Goal: Task Accomplishment & Management: Use online tool/utility

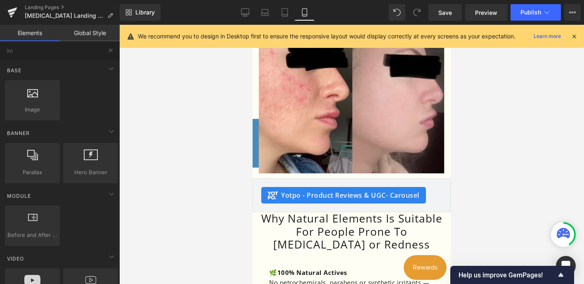
click at [520, 57] on div at bounding box center [351, 154] width 464 height 259
click at [242, 7] on link "Desktop" at bounding box center [245, 12] width 20 height 17
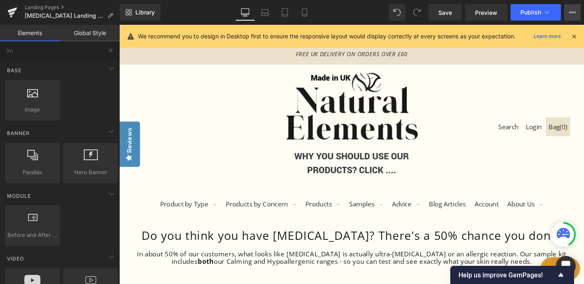
click at [570, 12] on icon at bounding box center [570, 13] width 2 height 2
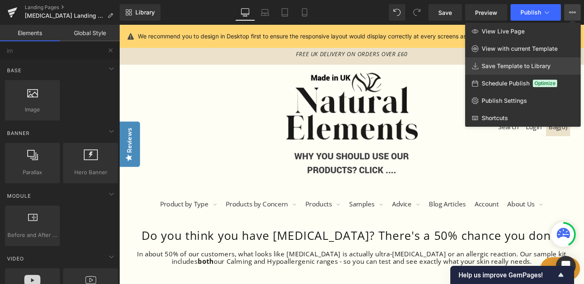
click at [506, 67] on span "Save Template to Library" at bounding box center [515, 65] width 69 height 7
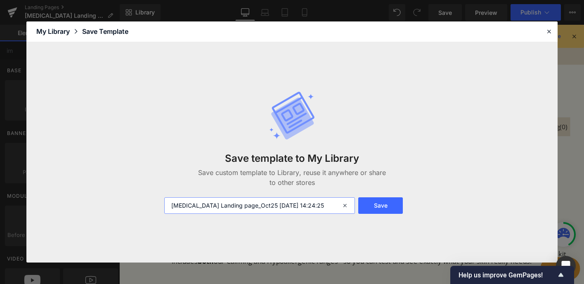
click at [245, 206] on input "[MEDICAL_DATA] Landing page_Oct25 [DATE] 14:24:25" at bounding box center [259, 205] width 191 height 17
drag, startPoint x: 195, startPoint y: 204, endPoint x: 144, endPoint y: 204, distance: 51.6
click at [144, 204] on div "Save template to My Library Save custom template to Library, reuse it anywhere …" at bounding box center [291, 152] width 531 height 221
click at [308, 202] on input "Landing page_Oct25 [DATE] 14:24:25" at bounding box center [259, 205] width 191 height 17
drag, startPoint x: 292, startPoint y: 206, endPoint x: 230, endPoint y: 207, distance: 61.5
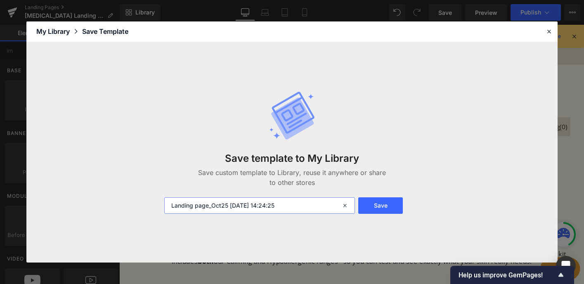
click at [230, 207] on input "Landing page_Oct25 [DATE] 14:24:25" at bounding box center [259, 205] width 191 height 17
type input "Landing page_Oct25"
click at [388, 204] on button "Save" at bounding box center [380, 205] width 44 height 17
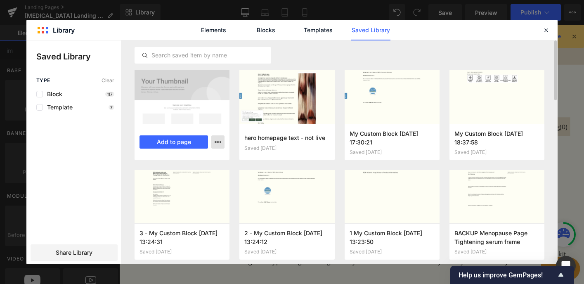
click at [220, 140] on icon "button" at bounding box center [218, 142] width 7 height 7
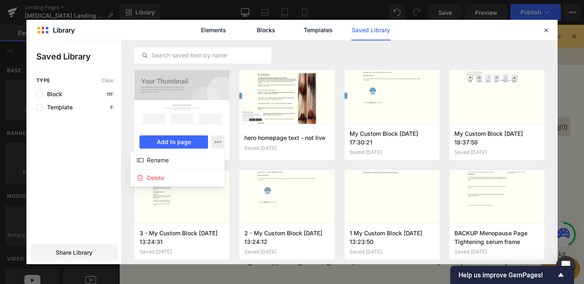
click at [210, 107] on div at bounding box center [291, 152] width 531 height 224
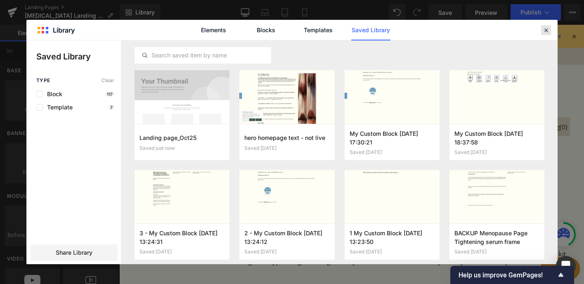
click at [545, 32] on icon at bounding box center [545, 29] width 7 height 7
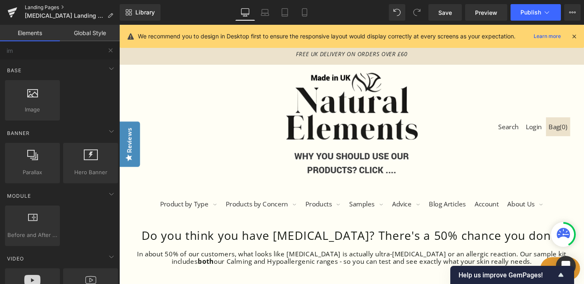
click at [38, 7] on link "Landing Pages" at bounding box center [72, 7] width 95 height 7
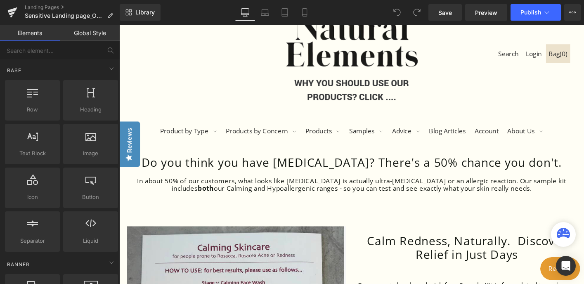
scroll to position [120, 0]
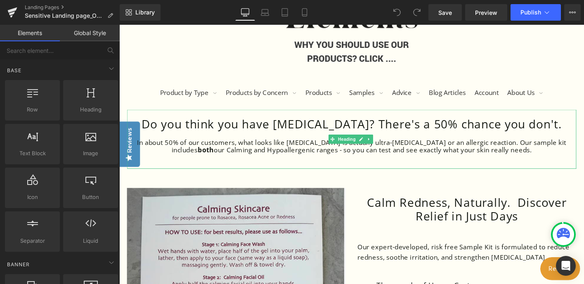
click at [416, 129] on h1 "Do you think you have [MEDICAL_DATA]? There's a 50% chance you don't." at bounding box center [369, 131] width 466 height 15
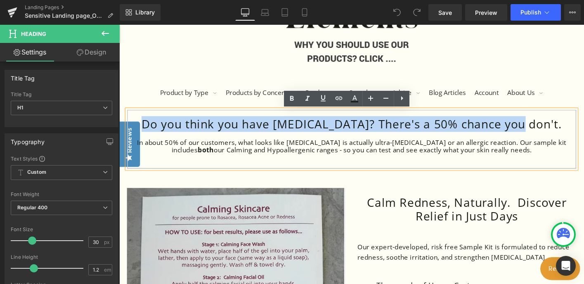
drag, startPoint x: 516, startPoint y: 131, endPoint x: 153, endPoint y: 133, distance: 363.4
click at [153, 133] on h1 "Do you think you have [MEDICAL_DATA]? There's a 50% chance you don't." at bounding box center [369, 131] width 466 height 15
paste div
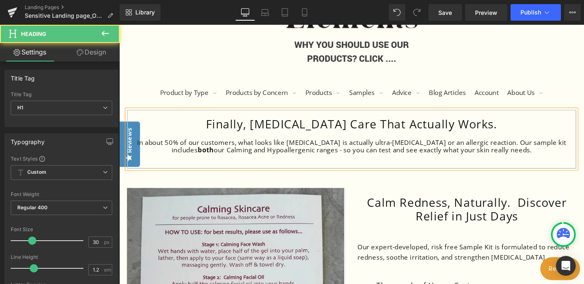
click at [479, 147] on div "In about 50% of our customers, what looks like rosacea is actually ultra-sensit…" at bounding box center [369, 155] width 466 height 16
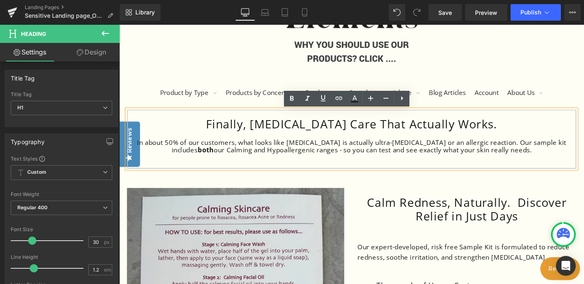
drag, startPoint x: 552, startPoint y: 161, endPoint x: 123, endPoint y: 155, distance: 429.0
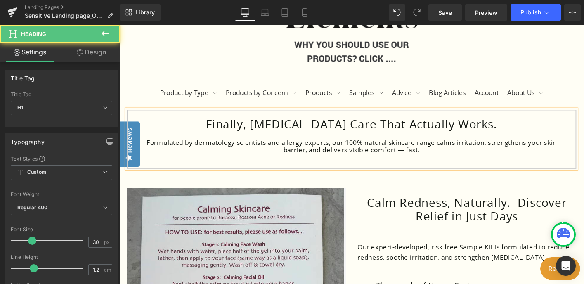
click at [427, 162] on div "Formulated by dermatology scientists and allergy experts, our 100% natural skin…" at bounding box center [369, 155] width 466 height 16
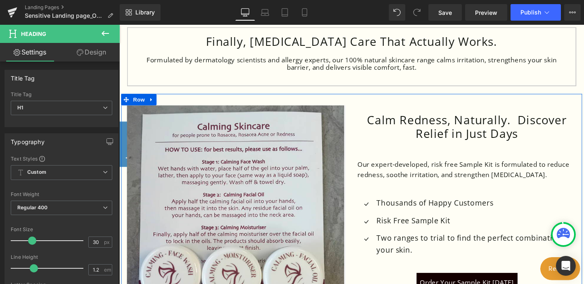
scroll to position [171, 0]
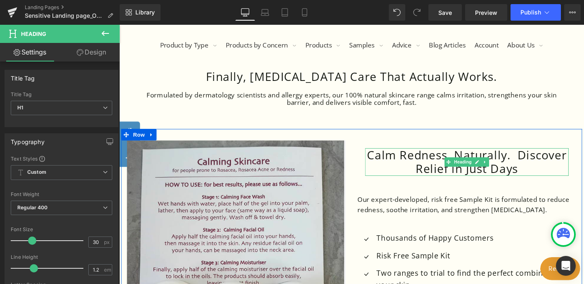
click at [541, 177] on h1 "Calm Redness, Naturally. Discover Relief in Just Days" at bounding box center [492, 172] width 219 height 30
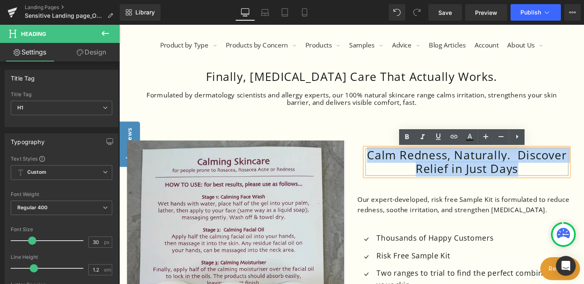
drag, startPoint x: 498, startPoint y: 173, endPoint x: 386, endPoint y: 165, distance: 112.4
click at [386, 165] on h1 "Calm Redness, Naturally. Discover Relief in Just Days" at bounding box center [492, 172] width 219 height 30
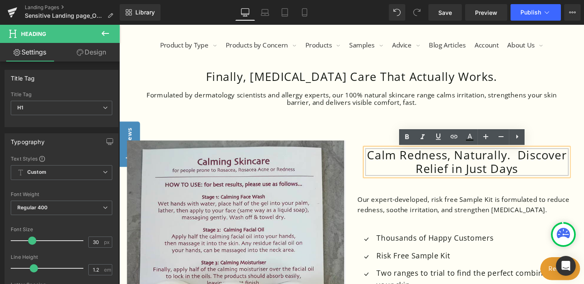
click at [467, 175] on h1 "Calm Redness, Naturally. Discover Relief in Just Days" at bounding box center [492, 172] width 219 height 30
drag, startPoint x: 470, startPoint y: 165, endPoint x: 422, endPoint y: 165, distance: 47.9
click at [422, 165] on h1 "Calm Redness, Naturally. Discover Relief in Just Days" at bounding box center [492, 172] width 219 height 30
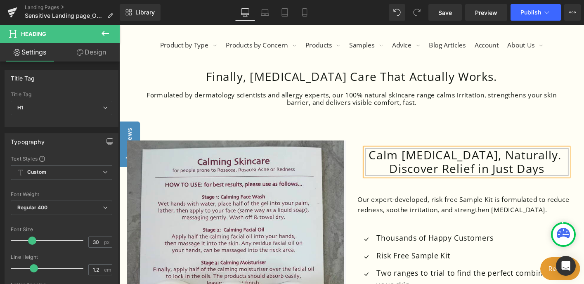
click at [509, 187] on div "Calm Sensitive Skin, Naturally. Discover Relief in Just Days" at bounding box center [492, 172] width 219 height 30
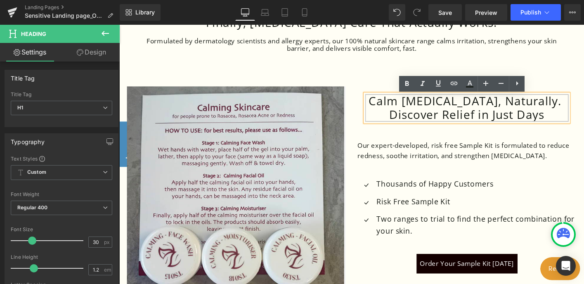
scroll to position [228, 0]
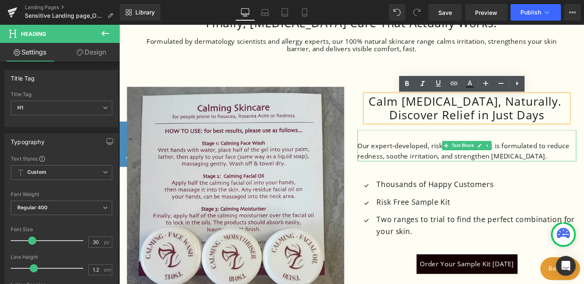
click at [538, 166] on p "Our expert-developed, risk free Sample Kit is formulated to reduce redness, soo…" at bounding box center [492, 160] width 235 height 22
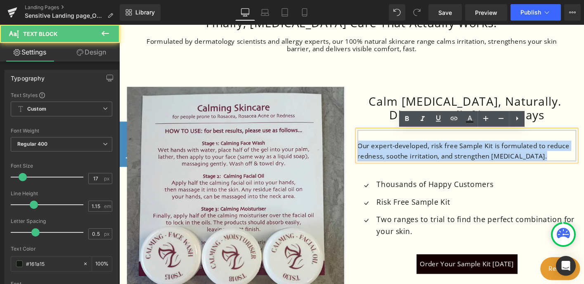
drag, startPoint x: 542, startPoint y: 166, endPoint x: 467, endPoint y: 165, distance: 75.1
click at [364, 158] on div "Image Calm Sensitive Skin, Naturally. Discover Relief in Just Days Heading Our …" at bounding box center [368, 234] width 495 height 311
click at [492, 157] on p "Our expert-developed, risk free Sample Kit is formulated to reduce redness, soo…" at bounding box center [492, 160] width 235 height 22
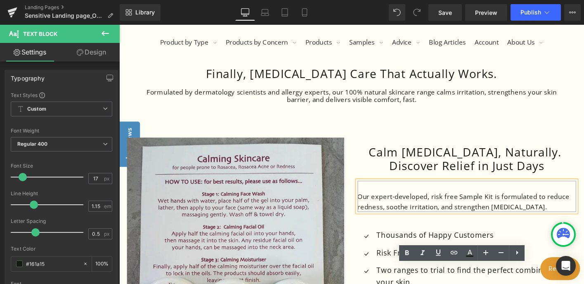
scroll to position [84, 0]
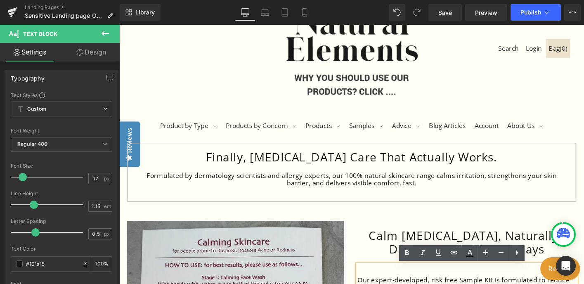
click at [454, 198] on div "Formulated by dermatology scientists and allergy experts, our 100% natural skin…" at bounding box center [369, 191] width 466 height 16
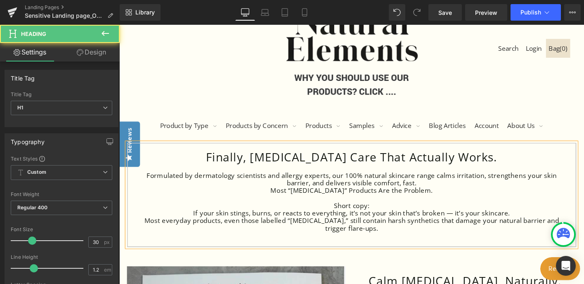
click at [456, 201] on div "Most “Sensitive Skin” Products Are the Problem." at bounding box center [369, 203] width 466 height 8
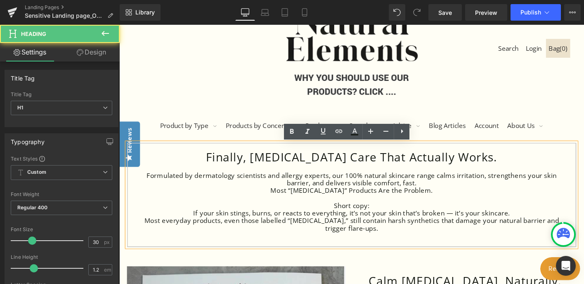
click at [438, 196] on div "Formulated by dermatology scientists and allergy experts, our 100% natural skin…" at bounding box center [369, 191] width 466 height 16
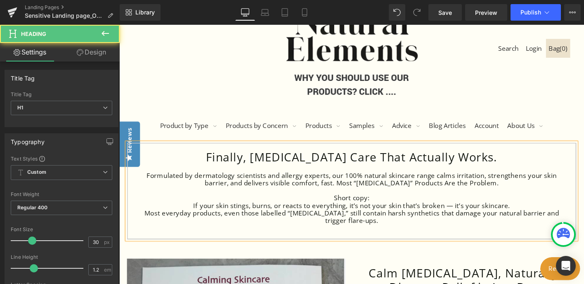
drag, startPoint x: 352, startPoint y: 203, endPoint x: 333, endPoint y: 203, distance: 19.4
click at [333, 203] on div at bounding box center [369, 203] width 466 height 8
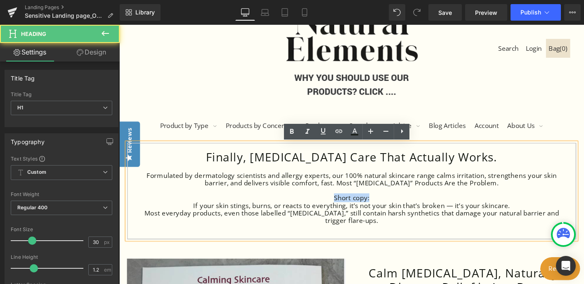
drag, startPoint x: 397, startPoint y: 213, endPoint x: 340, endPoint y: 209, distance: 56.7
click at [340, 209] on div "Short copy:" at bounding box center [369, 211] width 466 height 8
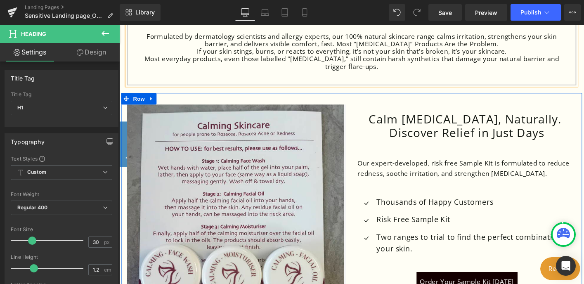
scroll to position [275, 0]
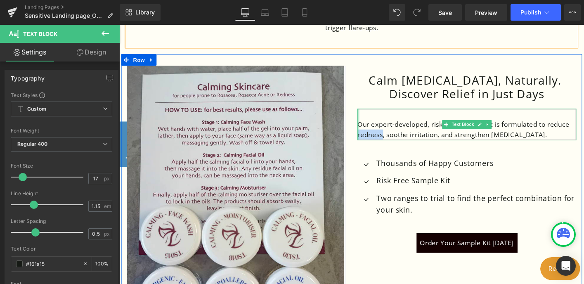
drag, startPoint x: 396, startPoint y: 144, endPoint x: 394, endPoint y: 155, distance: 11.5
click at [376, 142] on div "Our expert-developed, risk free Sample Kit is formulated to reduce redness, soo…" at bounding box center [492, 132] width 235 height 34
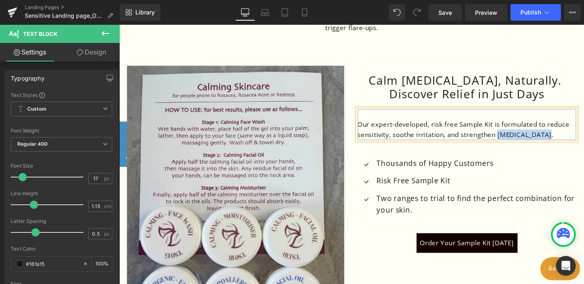
drag, startPoint x: 575, startPoint y: 142, endPoint x: 529, endPoint y: 142, distance: 46.2
click at [529, 142] on p "Our expert-developed, risk free Sample Kit is formulated to reduce sensitivity,…" at bounding box center [492, 137] width 235 height 22
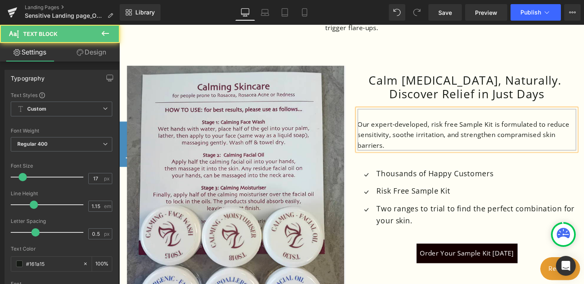
click at [536, 139] on p "Our expert-developed, risk free Sample Kit is formulated to reduce sensitivity,…" at bounding box center [492, 143] width 235 height 34
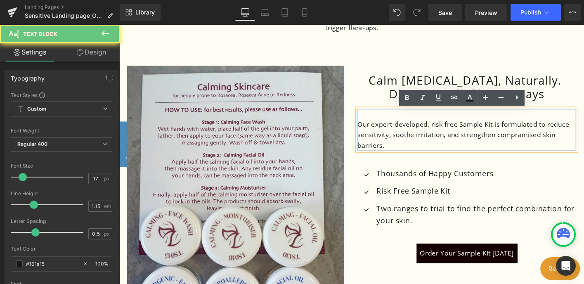
click at [544, 143] on p "Our expert-developed, risk free Sample Kit is formulated to reduce sensitivity,…" at bounding box center [492, 143] width 235 height 34
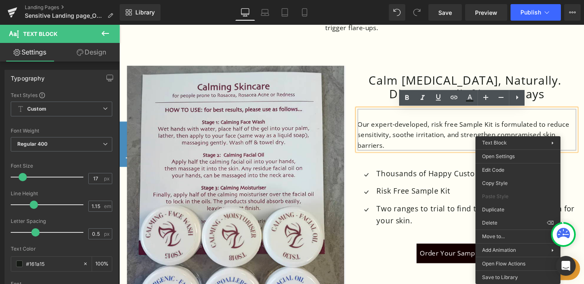
drag, startPoint x: 542, startPoint y: 142, endPoint x: 556, endPoint y: 142, distance: 13.6
click at [542, 142] on p "Our expert-developed, risk free Sample Kit is formulated to reduce sensitivity,…" at bounding box center [492, 143] width 235 height 34
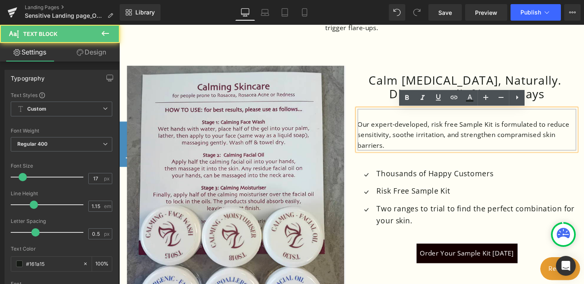
click at [554, 141] on p "Our expert-developed, risk free Sample Kit is formulated to reduce sensitivity,…" at bounding box center [492, 143] width 235 height 34
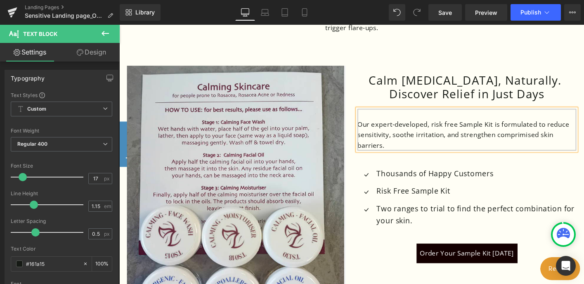
click at [119, 25] on div "45px" at bounding box center [119, 25] width 0 height 0
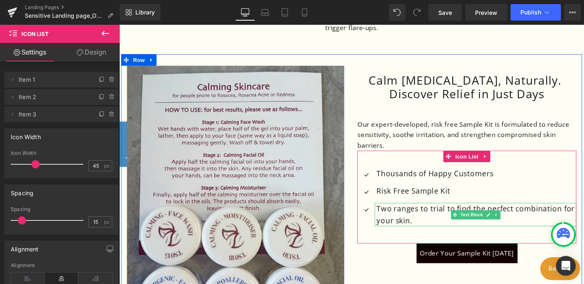
click at [434, 227] on p "Two ranges to trial to find the perfect combination for your skin." at bounding box center [503, 228] width 215 height 25
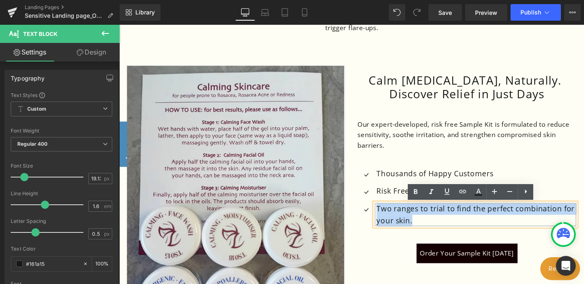
drag, startPoint x: 433, startPoint y: 234, endPoint x: 419, endPoint y: 217, distance: 22.2
click at [400, 221] on p "Two ranges to trial to find the perfect combination for your skin." at bounding box center [503, 228] width 215 height 25
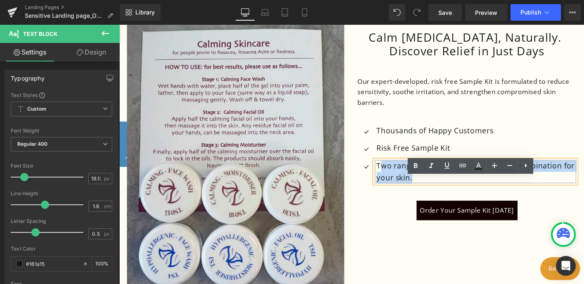
scroll to position [327, 0]
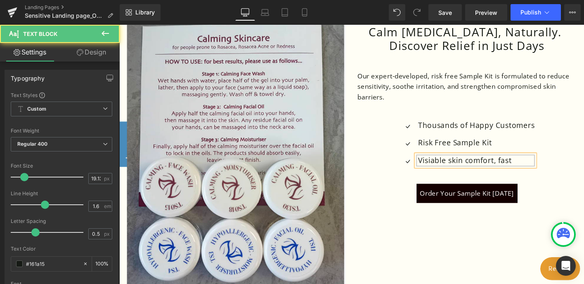
click at [455, 172] on p "Visiable skin comfort, fast" at bounding box center [502, 170] width 125 height 13
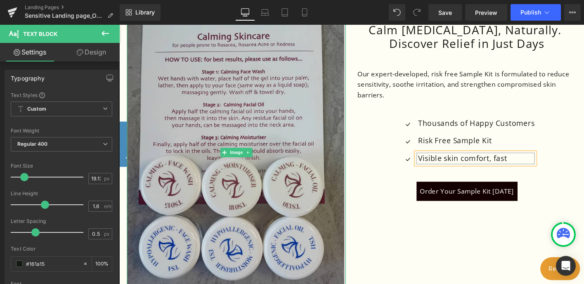
scroll to position [330, 0]
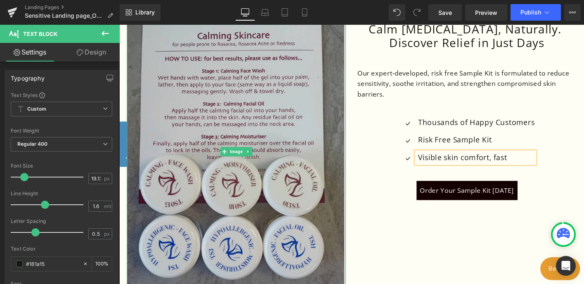
click at [262, 81] on img at bounding box center [244, 161] width 235 height 294
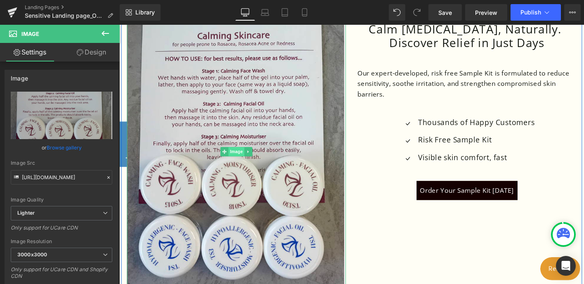
click at [245, 159] on span "Image" at bounding box center [244, 161] width 17 height 10
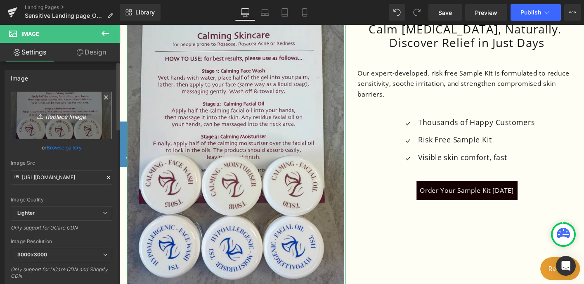
click at [70, 113] on icon "Replace Image" at bounding box center [61, 115] width 66 height 10
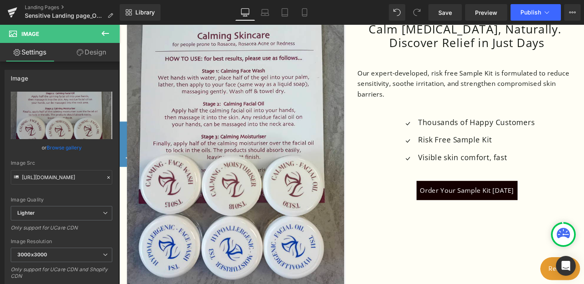
type input "C:\fakepath\20250123_120545.jpg"
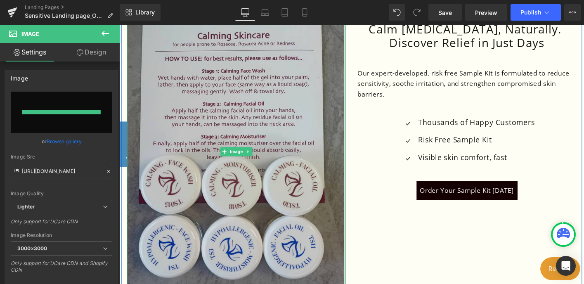
type input "https://ucarecdn.com/83df1f30-5fe2-4624-9b25-1324443d2334/-/format/auto/-/previ…"
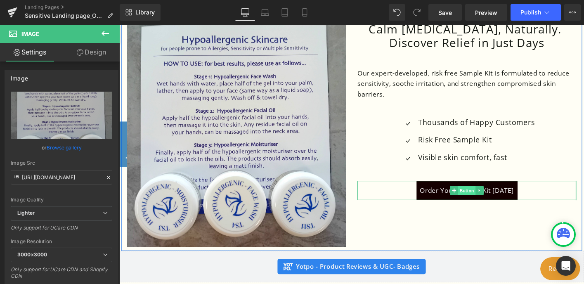
click at [483, 205] on span "Button" at bounding box center [492, 203] width 19 height 10
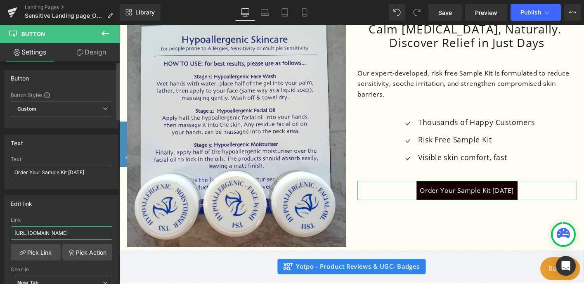
click at [73, 232] on input "https://www.naturalelementsskincare.com/products/rosacea-kit-sample" at bounding box center [61, 233] width 101 height 14
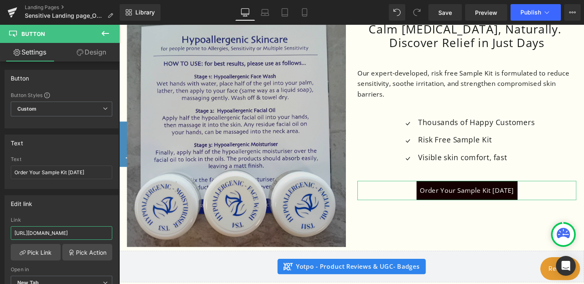
scroll to position [0, 78]
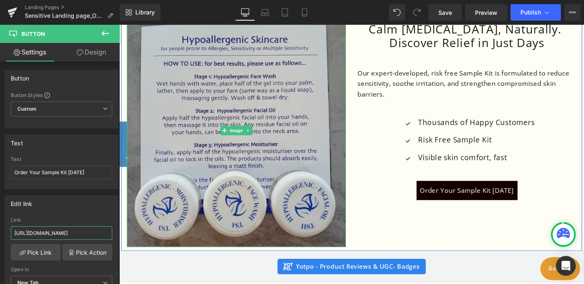
drag, startPoint x: 134, startPoint y: 256, endPoint x: 189, endPoint y: 245, distance: 55.9
paste input "https://www.naturalelementsskincare.com/collections/samples-facial-kits/product…"
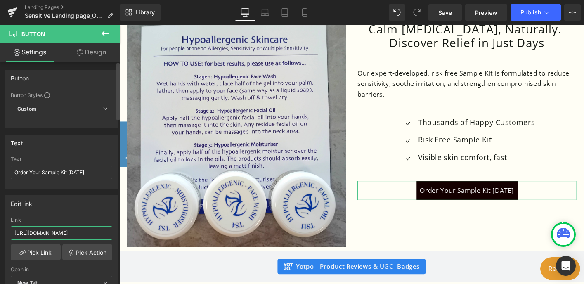
type input "https://www.naturalelementsskincare.com/collections/samples-facial-kits/product…"
click at [98, 211] on div "Edit link https://www.naturalelementsskincare.com/collections/samples-facial-ki…" at bounding box center [62, 248] width 114 height 107
drag, startPoint x: 443, startPoint y: 16, endPoint x: 195, endPoint y: 44, distance: 249.1
click at [443, 16] on span "Save" at bounding box center [445, 12] width 14 height 9
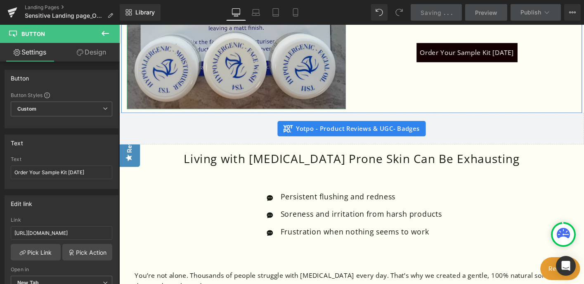
scroll to position [490, 0]
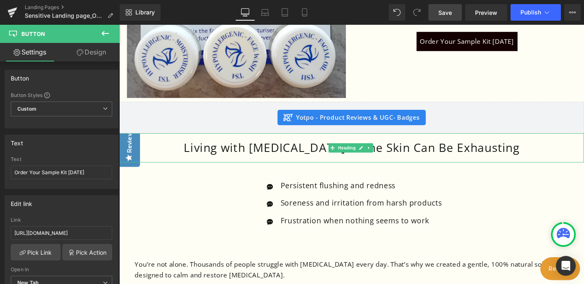
click at [398, 159] on h1 "Living with [MEDICAL_DATA] Prone Skin Can Be Exhausting" at bounding box center [368, 157] width 499 height 15
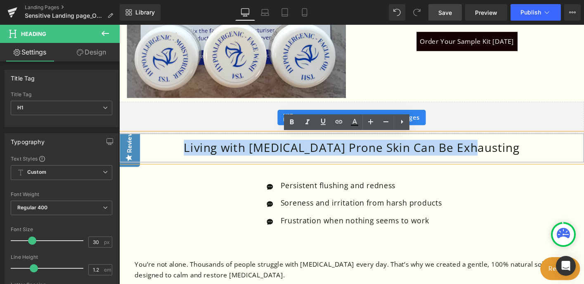
drag, startPoint x: 520, startPoint y: 156, endPoint x: 189, endPoint y: 156, distance: 331.2
click at [189, 156] on h1 "Living with [MEDICAL_DATA] Prone Skin Can Be Exhausting" at bounding box center [368, 157] width 499 height 15
paste div
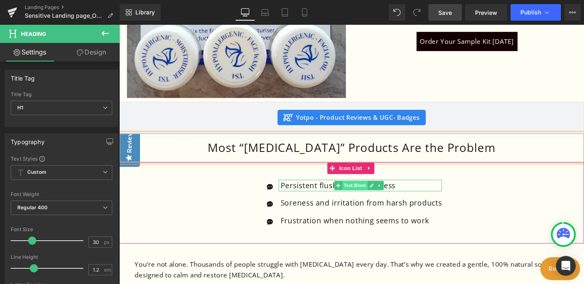
click at [381, 196] on span "Text Block" at bounding box center [371, 198] width 27 height 10
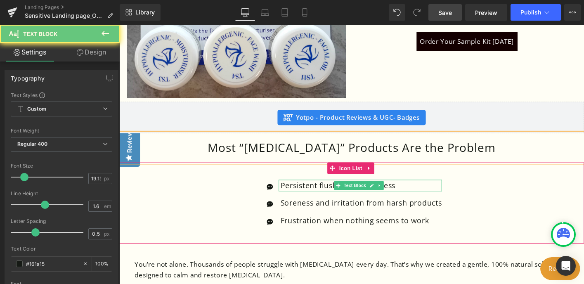
click at [333, 198] on p "Persistent flushing and redness" at bounding box center [379, 197] width 174 height 13
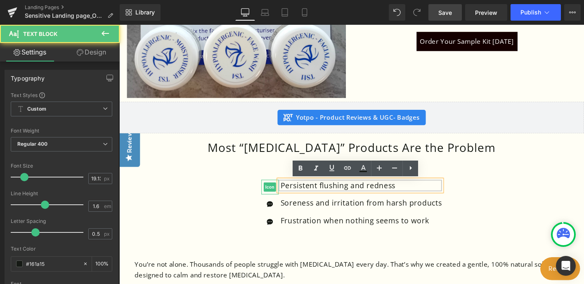
drag, startPoint x: 417, startPoint y: 198, endPoint x: 279, endPoint y: 202, distance: 137.8
click at [279, 202] on li "Icon Persistent flushing and redness Text Block" at bounding box center [369, 197] width 194 height 13
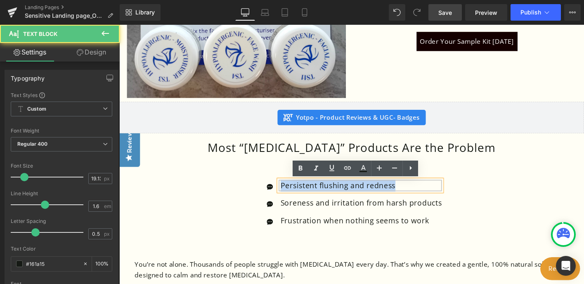
drag, startPoint x: 419, startPoint y: 196, endPoint x: 309, endPoint y: 200, distance: 110.6
click at [294, 199] on p "Persistent flushing and redness" at bounding box center [379, 197] width 174 height 13
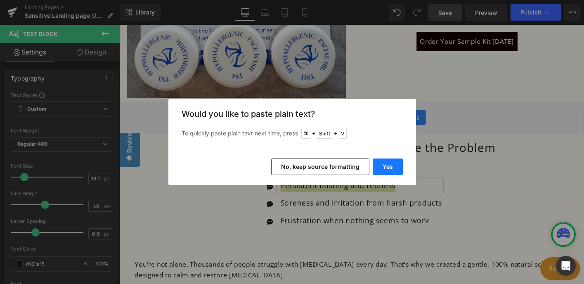
click at [391, 167] on button "Yes" at bounding box center [387, 166] width 30 height 17
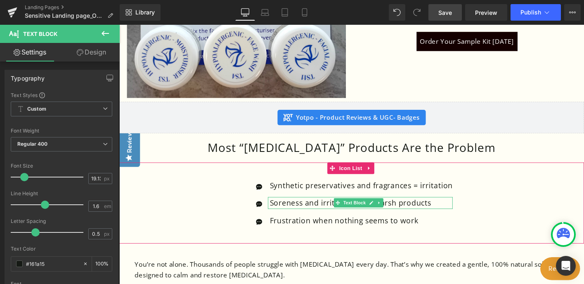
click at [392, 217] on icon at bounding box center [390, 216] width 5 height 5
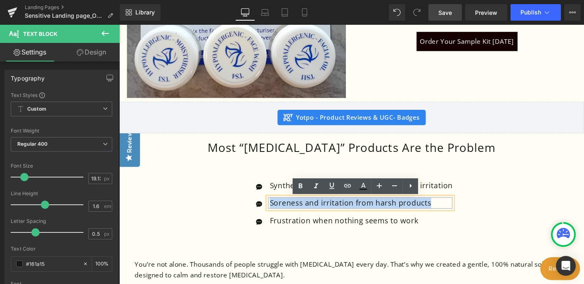
drag, startPoint x: 407, startPoint y: 214, endPoint x: 282, endPoint y: 212, distance: 124.6
click at [282, 212] on p "Soreness and irritation from harsh products" at bounding box center [379, 216] width 197 height 13
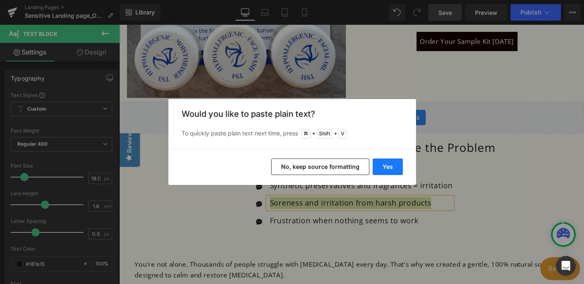
click at [391, 165] on button "Yes" at bounding box center [387, 166] width 30 height 17
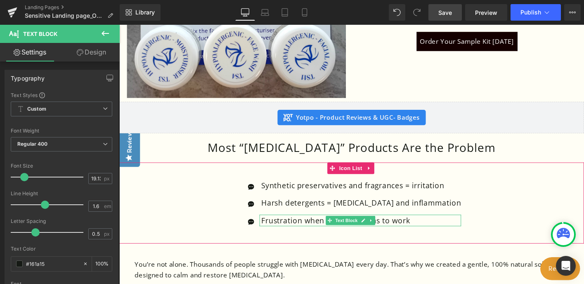
click at [439, 237] on p "Frustration when nothing seems to work" at bounding box center [379, 235] width 215 height 13
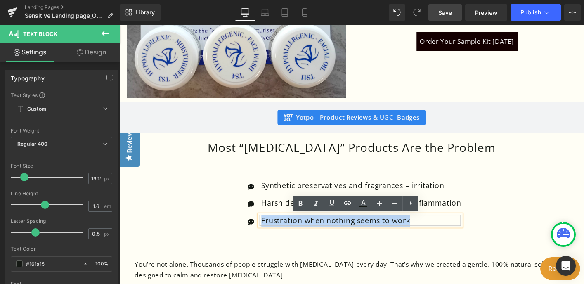
drag, startPoint x: 376, startPoint y: 236, endPoint x: 283, endPoint y: 233, distance: 93.3
click at [283, 233] on p "Frustration when nothing seems to work" at bounding box center [379, 235] width 215 height 13
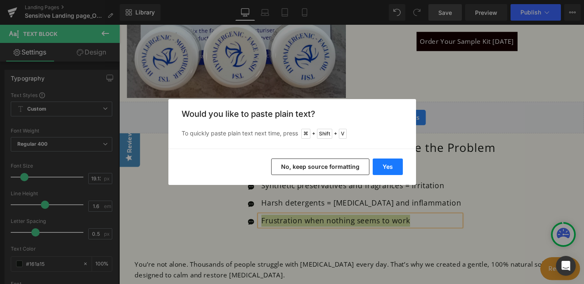
click at [394, 165] on button "Yes" at bounding box center [387, 166] width 30 height 17
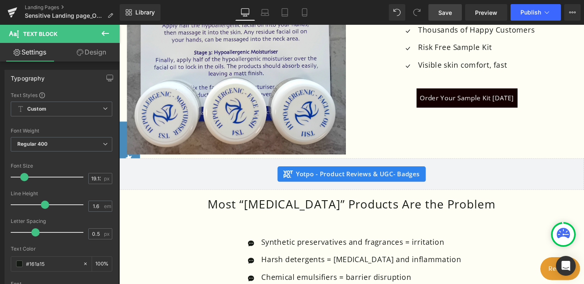
scroll to position [579, 0]
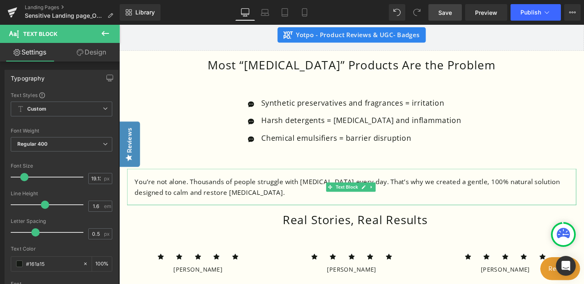
click at [252, 209] on p "You’re not alone. Thousands of people struggle with [MEDICAL_DATA] every day. T…" at bounding box center [369, 199] width 466 height 22
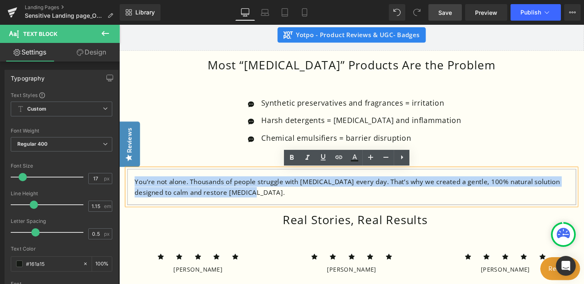
drag, startPoint x: 223, startPoint y: 200, endPoint x: 134, endPoint y: 196, distance: 88.4
click at [134, 196] on div "You’re not alone. Thousands of people struggle with [MEDICAL_DATA] every day. T…" at bounding box center [368, 198] width 483 height 39
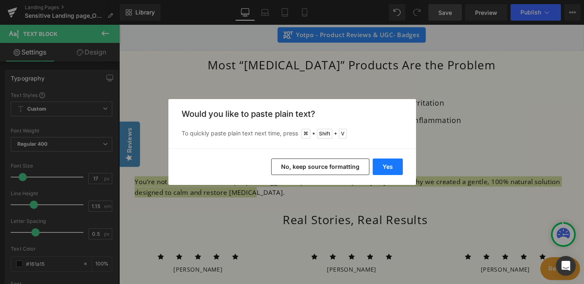
click at [388, 162] on button "Yes" at bounding box center [387, 166] width 30 height 17
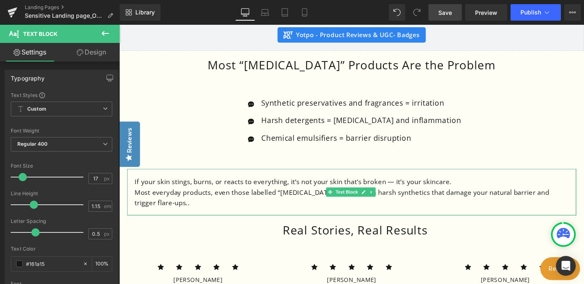
click at [421, 195] on p "If your skin stings, burns, or reacts to everything, it’s not your skin that’s …" at bounding box center [369, 193] width 466 height 11
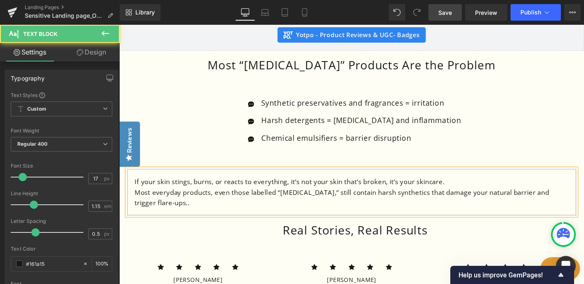
click at [210, 218] on p "Most everyday products, even those labelled “for sensitive skin,” still contain…" at bounding box center [369, 210] width 466 height 22
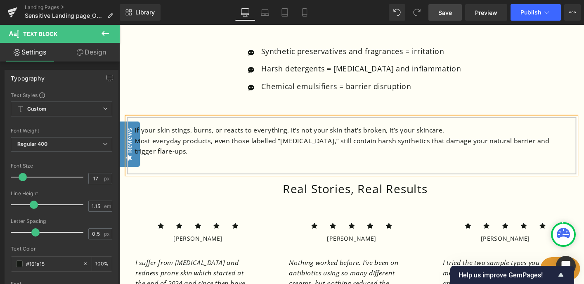
scroll to position [634, 0]
click at [208, 161] on p "Most everyday products, even those labelled “for sensitive skin,” still contain…" at bounding box center [369, 155] width 466 height 22
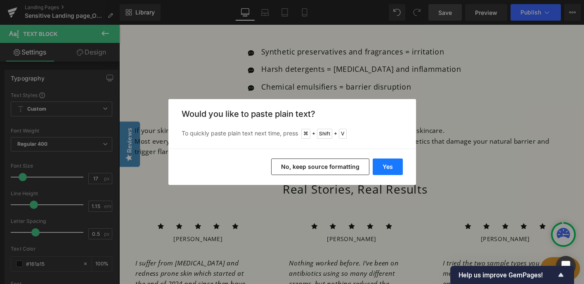
click at [394, 170] on button "Yes" at bounding box center [387, 166] width 30 height 17
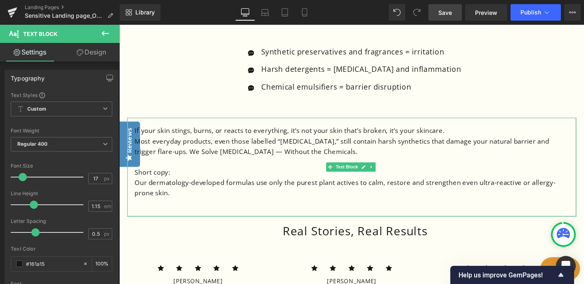
click at [288, 159] on p "Most everyday products, even those labelled “for sensitive skin,” still contain…" at bounding box center [369, 155] width 466 height 22
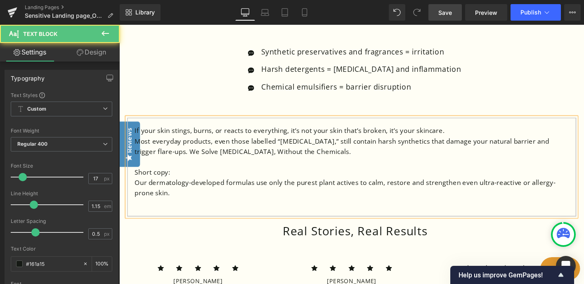
click at [211, 161] on p "Most everyday products, even those labelled “for sensitive skin,” still contain…" at bounding box center [369, 155] width 466 height 22
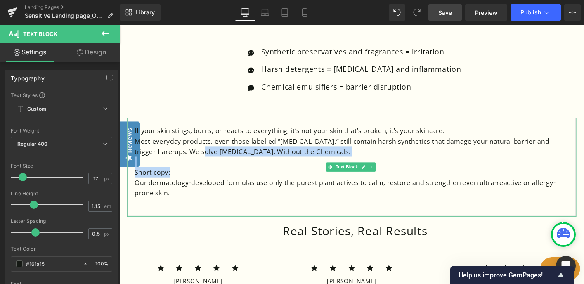
drag, startPoint x: 184, startPoint y: 186, endPoint x: 198, endPoint y: 164, distance: 25.8
click at [198, 164] on div "If your skin stings, burns, or reacts to everything, it’s not your skin that’s …" at bounding box center [368, 177] width 483 height 106
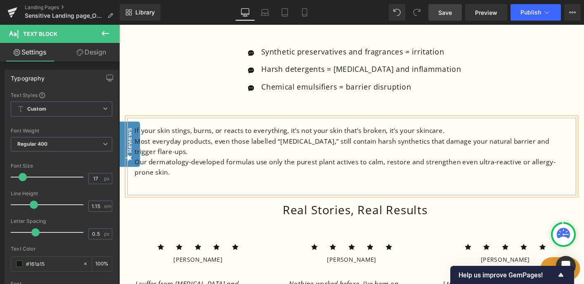
click at [222, 171] on p "Our dermatology-developed formulas use only the purest plant actives to calm, r…" at bounding box center [369, 177] width 466 height 22
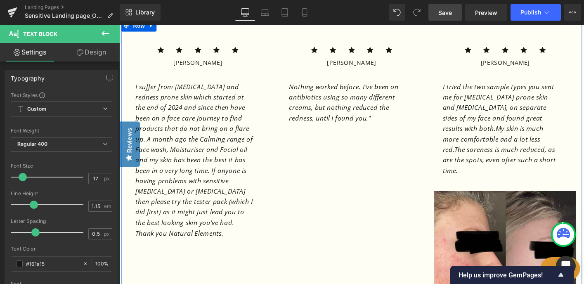
scroll to position [789, 0]
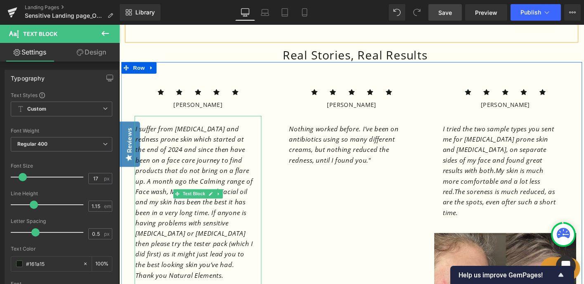
click at [250, 216] on icon "I suffer from [MEDICAL_DATA] and redness prone skin which started at the end of…" at bounding box center [200, 215] width 126 height 167
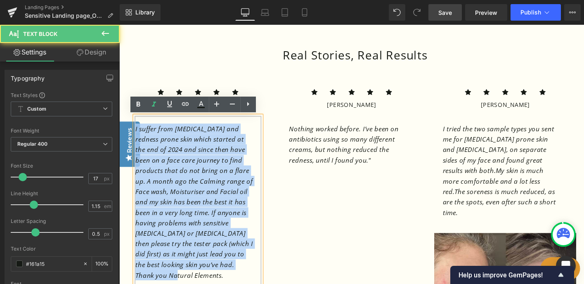
drag, startPoint x: 262, startPoint y: 275, endPoint x: 134, endPoint y: 127, distance: 195.1
click at [136, 127] on div "I suffer from [MEDICAL_DATA] and redness prone skin which started at the end of…" at bounding box center [204, 215] width 136 height 185
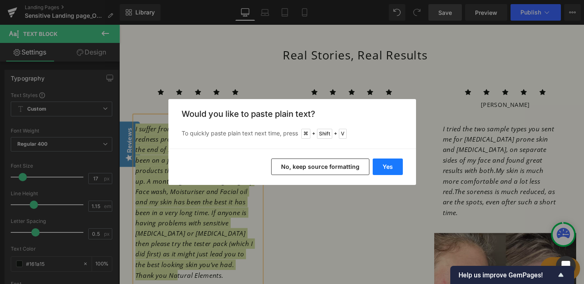
click at [392, 167] on button "Yes" at bounding box center [387, 166] width 30 height 17
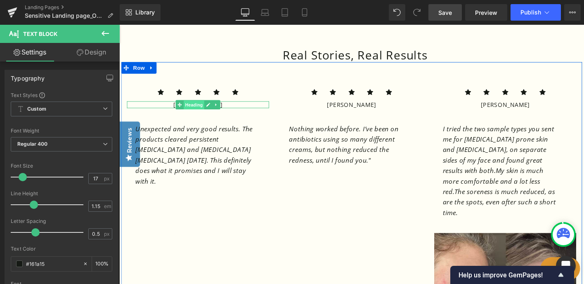
click at [198, 111] on span "Heading" at bounding box center [200, 111] width 22 height 10
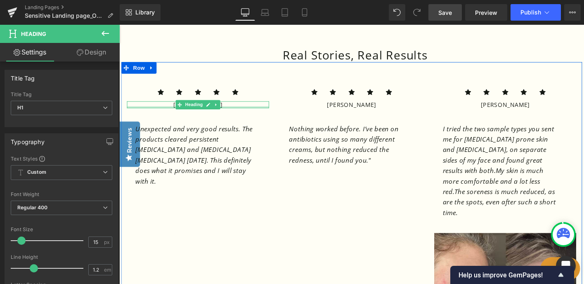
click at [233, 112] on h1 "[PERSON_NAME]" at bounding box center [203, 110] width 153 height 7
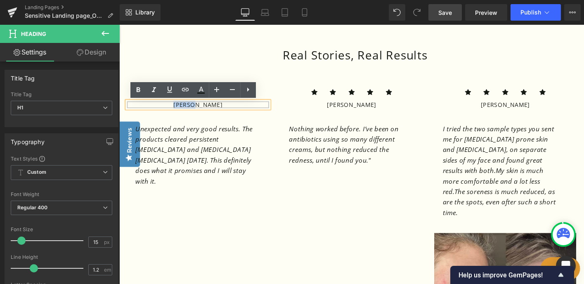
drag, startPoint x: 231, startPoint y: 111, endPoint x: 184, endPoint y: 108, distance: 46.7
click at [184, 108] on h1 "[PERSON_NAME]" at bounding box center [203, 110] width 153 height 7
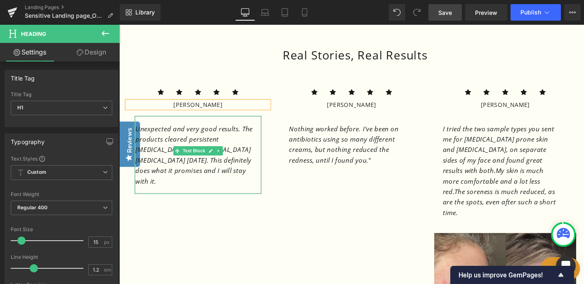
click at [238, 177] on p "Unexpected and very good results. The products cleared persistent rosacea and d…" at bounding box center [200, 164] width 127 height 67
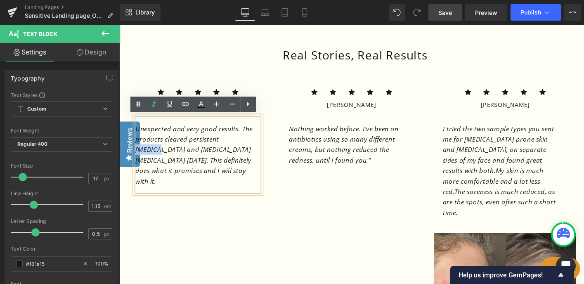
drag, startPoint x: 241, startPoint y: 149, endPoint x: 219, endPoint y: 147, distance: 22.3
click at [218, 146] on icon "Unexpected and very good results. The products cleared persistent rosacea and d…" at bounding box center [200, 165] width 126 height 66
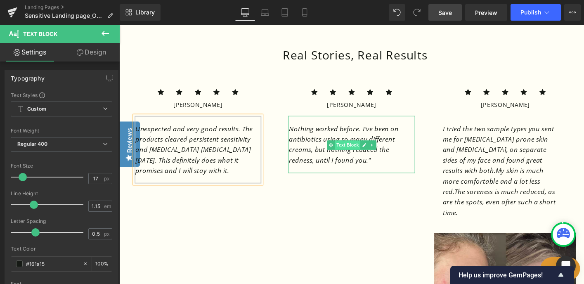
click at [349, 149] on link "Text Block" at bounding box center [360, 154] width 36 height 10
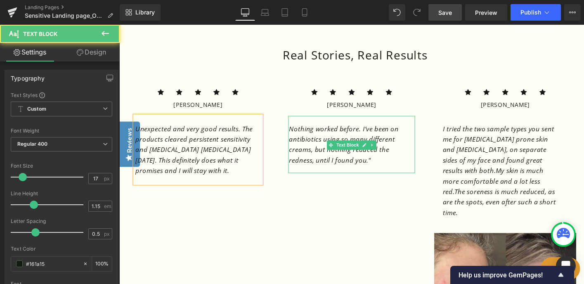
click at [325, 158] on icon "’ve been on antibiotics using so many different creams, but nothing reduced the…" at bounding box center [361, 153] width 118 height 43
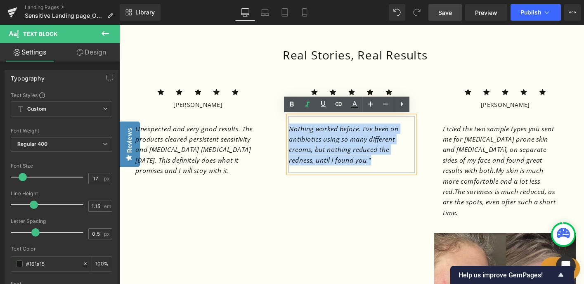
drag, startPoint x: 356, startPoint y: 172, endPoint x: 302, endPoint y: 134, distance: 66.1
click at [302, 134] on p "Nothing worked before. I ’ve been on antibiotics using so many different creams…" at bounding box center [365, 153] width 127 height 45
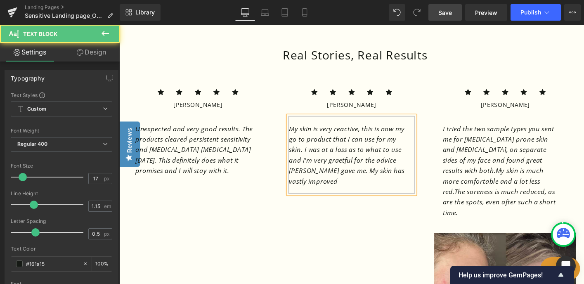
click at [327, 171] on icon "My skin is very reactive, this is now my go to product that i can use for my sk…" at bounding box center [364, 165] width 124 height 66
click at [417, 188] on p "My skin is very reactive, this is now my go to product that i can use for my sk…" at bounding box center [365, 164] width 127 height 67
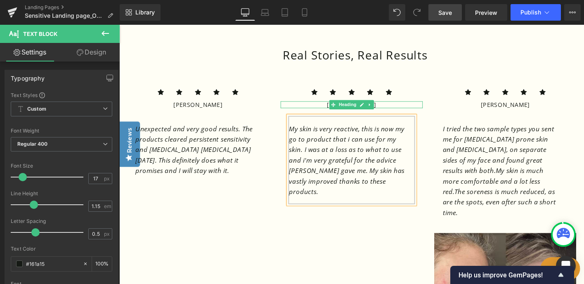
click at [368, 112] on span "Heading" at bounding box center [365, 111] width 22 height 10
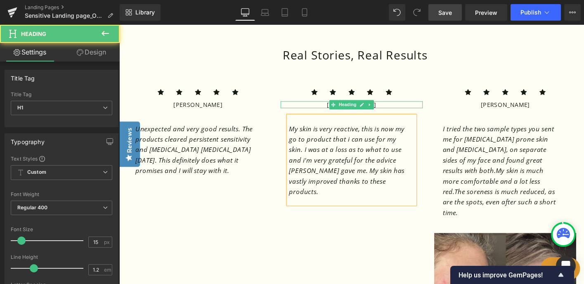
click at [395, 111] on h1 "[PERSON_NAME]" at bounding box center [368, 110] width 153 height 7
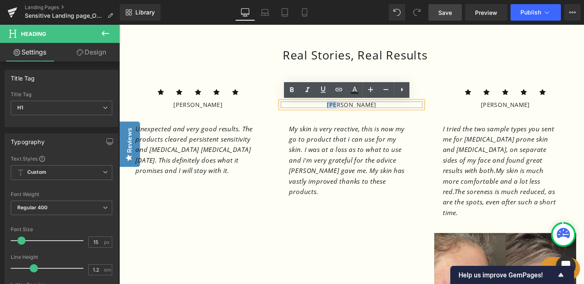
drag, startPoint x: 399, startPoint y: 111, endPoint x: 355, endPoint y: 109, distance: 44.6
click at [355, 109] on h1 "[PERSON_NAME]" at bounding box center [368, 110] width 153 height 7
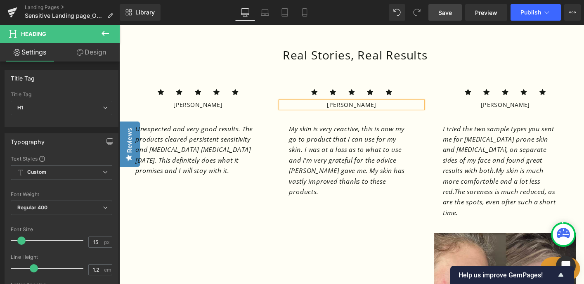
click at [535, 188] on p "I tried the two sample types you sent me for rosacea prone skin and for sensiti…" at bounding box center [530, 181] width 127 height 101
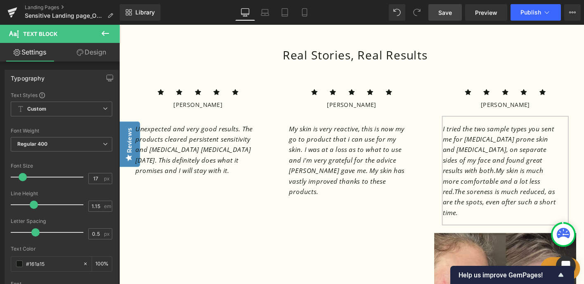
click at [516, 160] on icon "I tried the two sample types you sent me for [MEDICAL_DATA] prone skin and [MED…" at bounding box center [527, 159] width 120 height 54
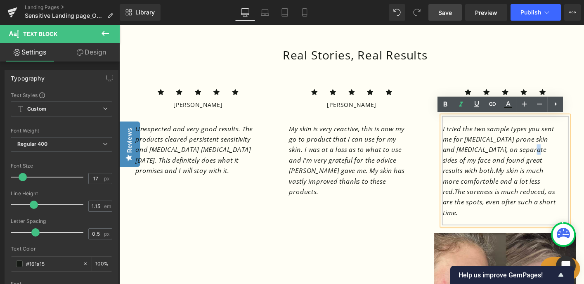
drag, startPoint x: 586, startPoint y: 207, endPoint x: 467, endPoint y: 134, distance: 139.8
click at [467, 134] on p "I tried the two sample types you sent me for rosacea prone skin and for sensiti…" at bounding box center [530, 181] width 127 height 101
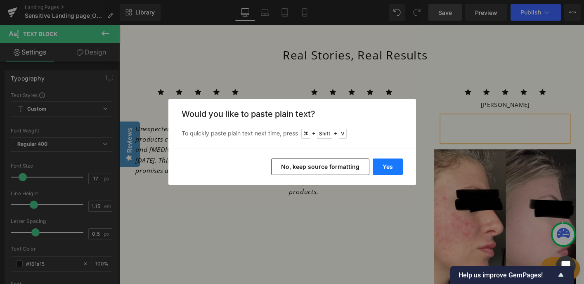
click at [395, 168] on button "Yes" at bounding box center [387, 166] width 30 height 17
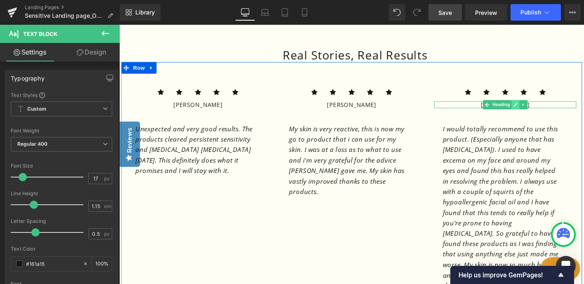
click at [540, 112] on link at bounding box center [544, 111] width 9 height 10
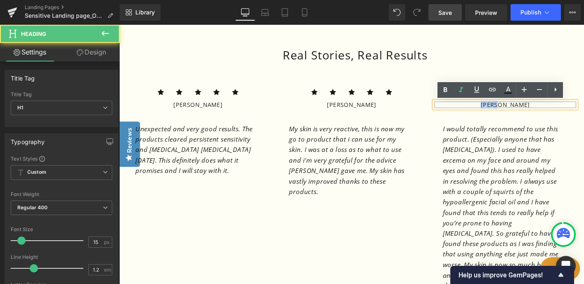
drag, startPoint x: 551, startPoint y: 111, endPoint x: 509, endPoint y: 109, distance: 41.7
click at [509, 109] on h1 "[PERSON_NAME]" at bounding box center [533, 110] width 153 height 7
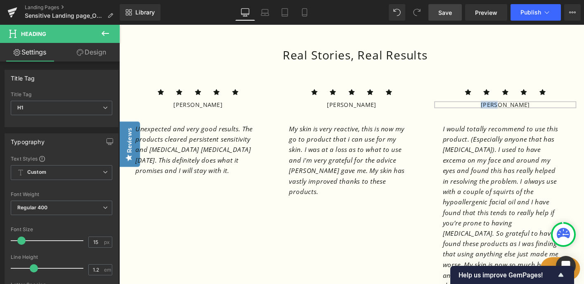
click at [535, 110] on div "Katie Heading" at bounding box center [533, 110] width 153 height 7
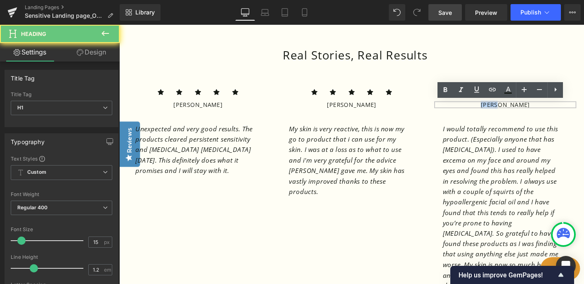
click at [535, 110] on h1 "[PERSON_NAME]" at bounding box center [533, 110] width 153 height 7
click at [540, 112] on h1 "[PERSON_NAME]" at bounding box center [533, 110] width 153 height 7
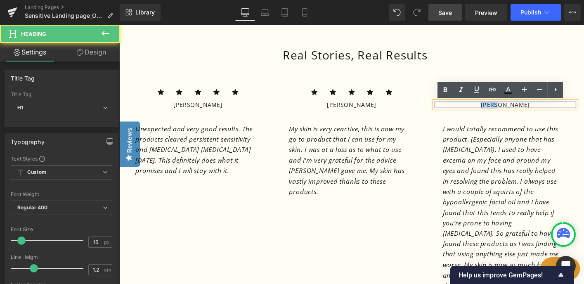
drag, startPoint x: 534, startPoint y: 111, endPoint x: 523, endPoint y: 111, distance: 10.7
click at [523, 111] on h1 "[PERSON_NAME]" at bounding box center [533, 110] width 153 height 7
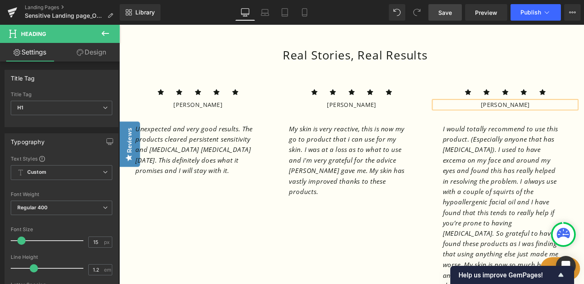
click at [385, 226] on div "Icon Icon Icon Icon Icon Icon List Hoz Ann M Heading Unexpected and very good r…" at bounding box center [368, 280] width 495 height 430
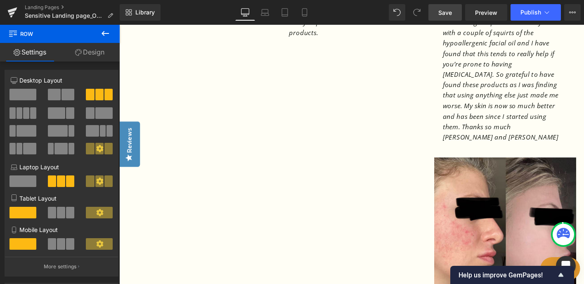
scroll to position [955, 0]
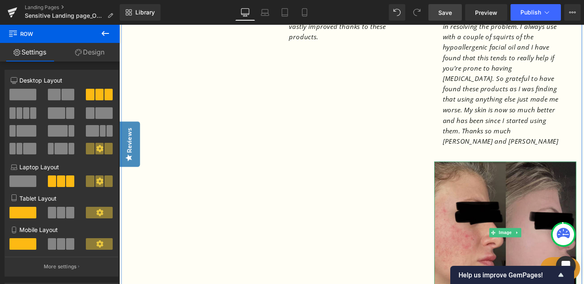
click at [495, 172] on img at bounding box center [533, 248] width 153 height 153
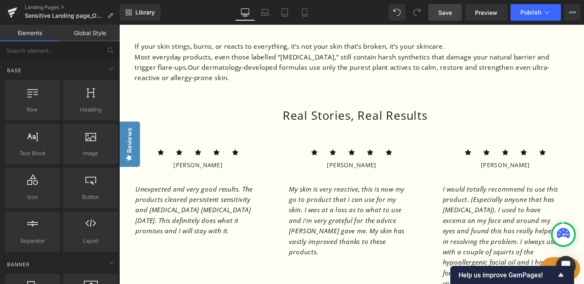
scroll to position [718, 0]
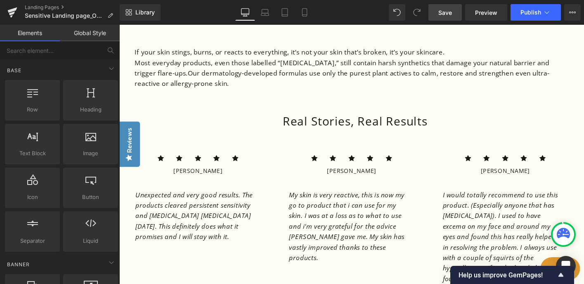
click at [444, 14] on span "Save" at bounding box center [445, 12] width 14 height 9
